Goal: Communication & Community: Answer question/provide support

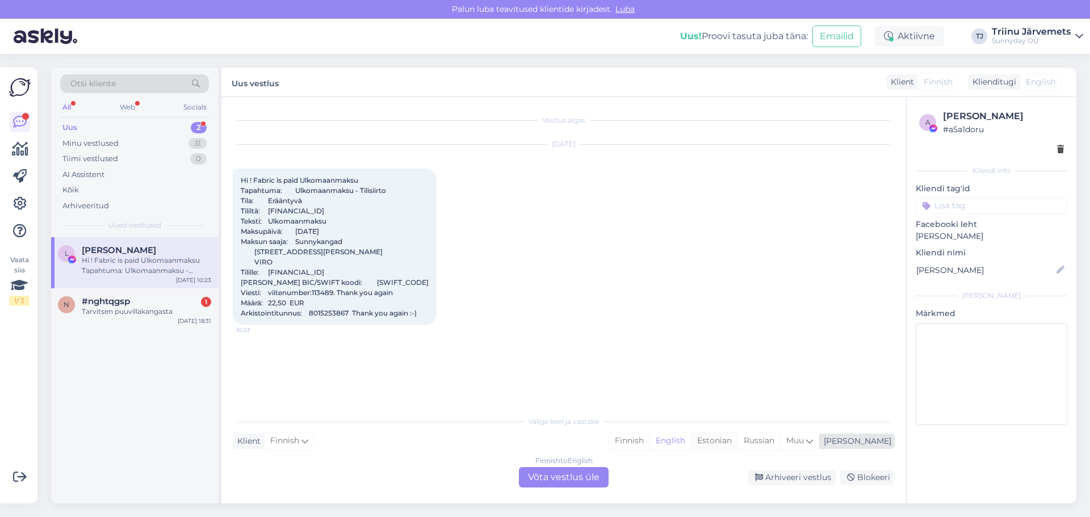
click at [737, 440] on div "Estonian" at bounding box center [714, 440] width 47 height 17
click at [567, 480] on div "Finnish to Estonian Võta vestlus üle" at bounding box center [564, 477] width 90 height 20
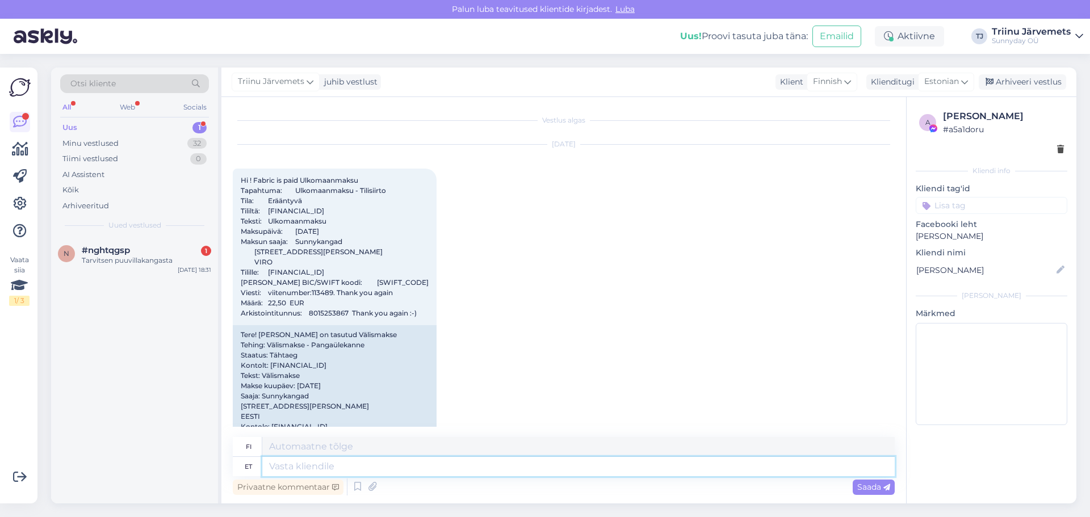
click at [388, 467] on textarea at bounding box center [578, 466] width 632 height 19
type textarea "Tänan t"
type textarea "Kiitos"
type textarea "Tänan teid :"
type textarea "Kiitos."
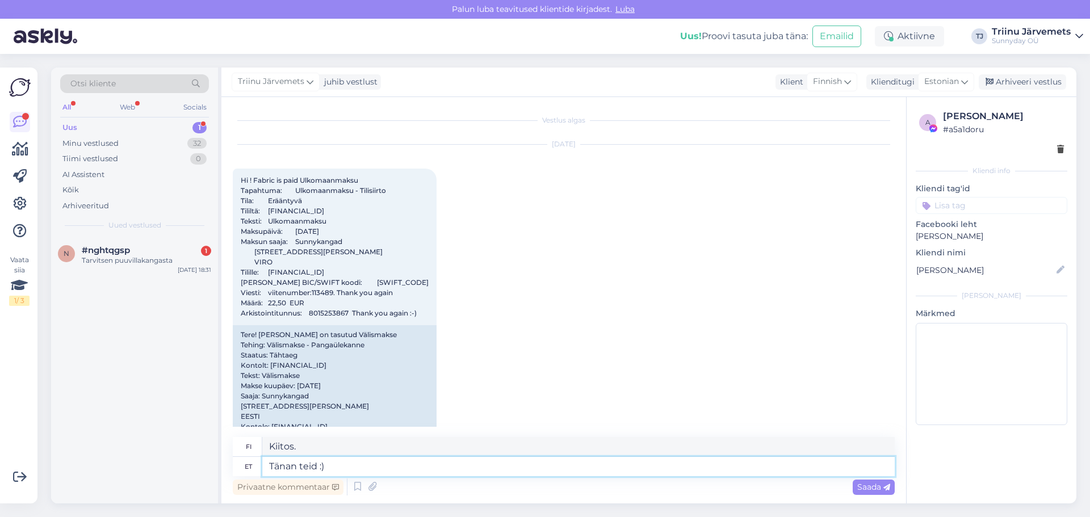
type textarea "Tänan teid :)"
type textarea "Kiitos :)"
type textarea "Tänan teid :)"
click at [869, 488] on span "Saada" at bounding box center [873, 487] width 33 height 10
